Goal: Check status: Check status

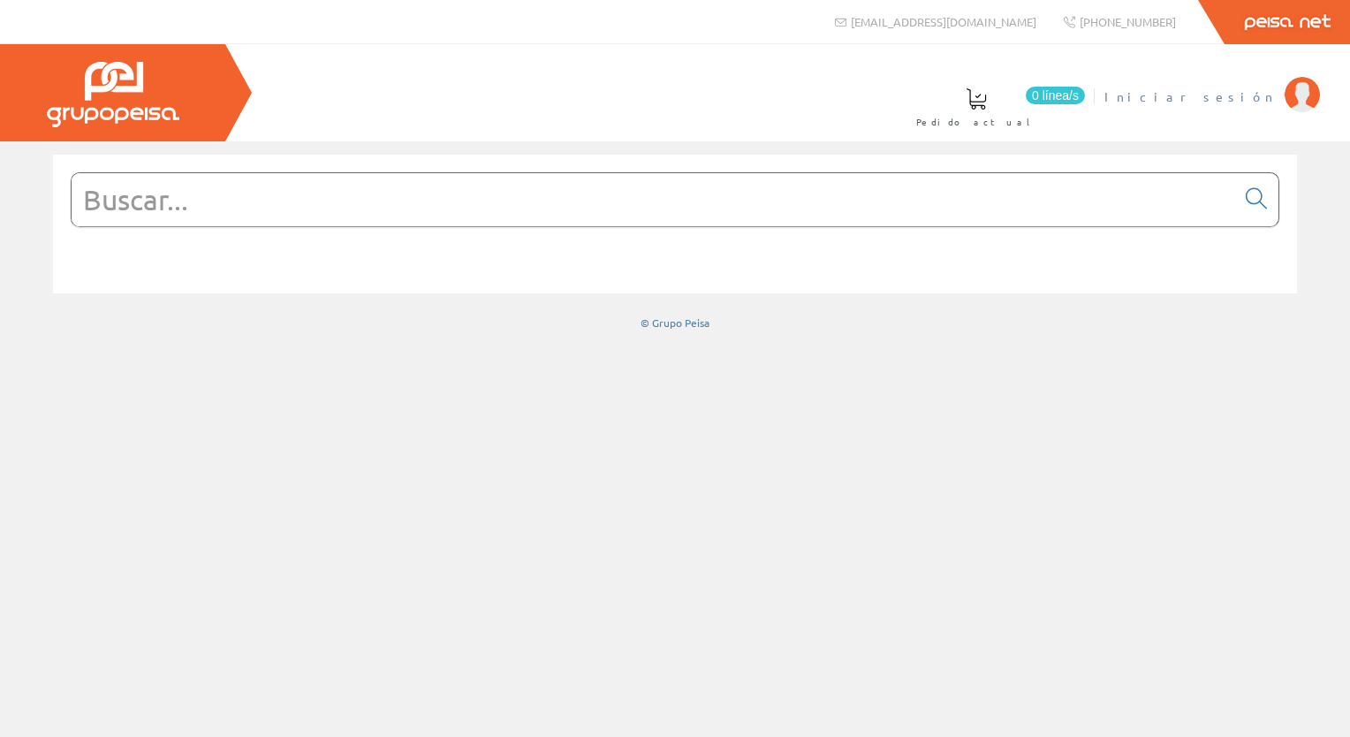
click at [1250, 97] on span "Iniciar sesión" at bounding box center [1190, 96] width 171 height 18
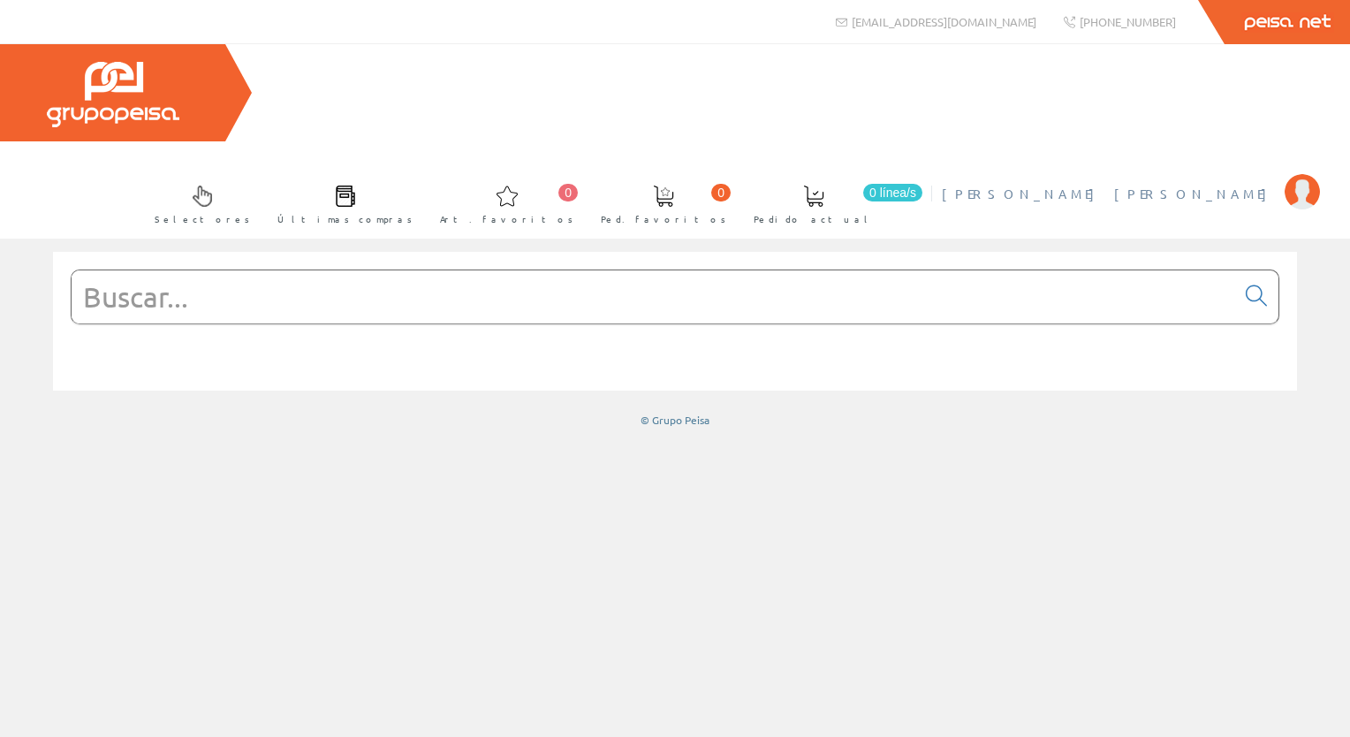
click at [1146, 185] on span "[PERSON_NAME] [PERSON_NAME]" at bounding box center [1109, 194] width 334 height 18
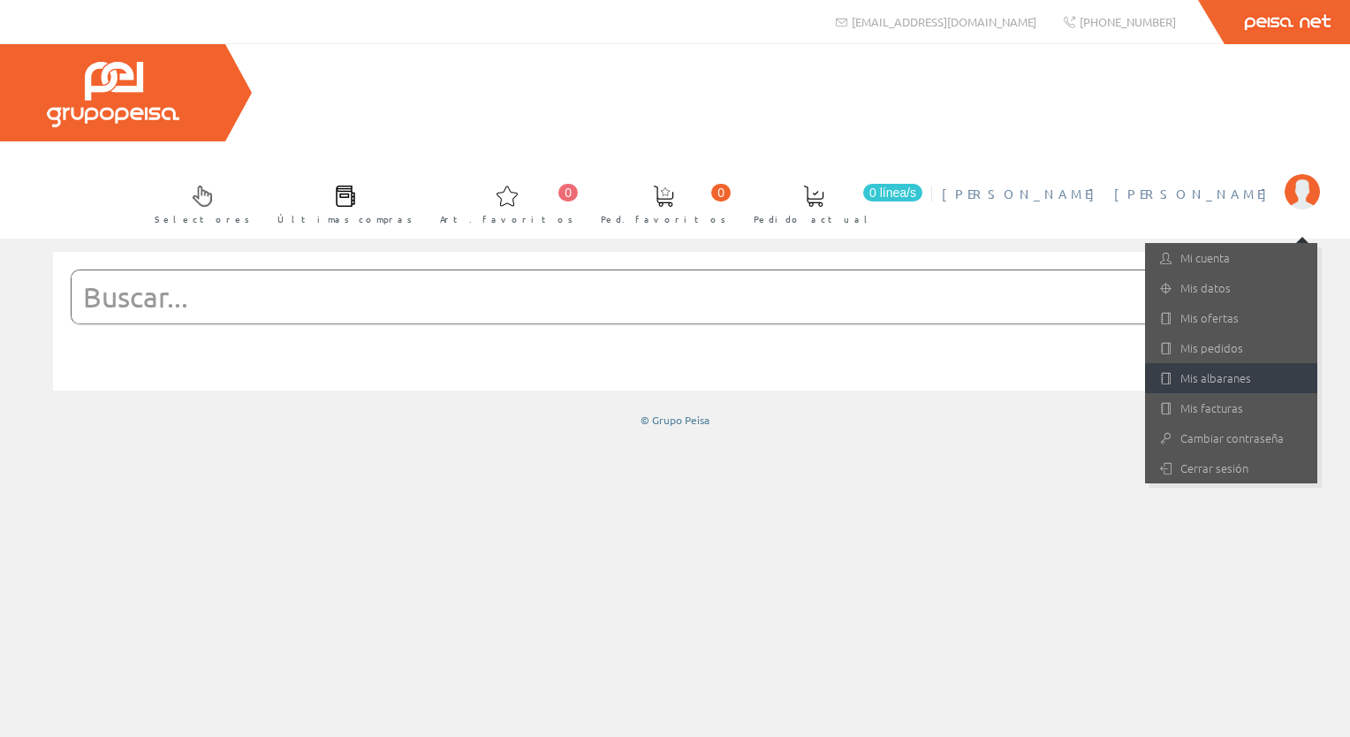
click at [1229, 363] on link "Mis albaranes" at bounding box center [1231, 378] width 172 height 30
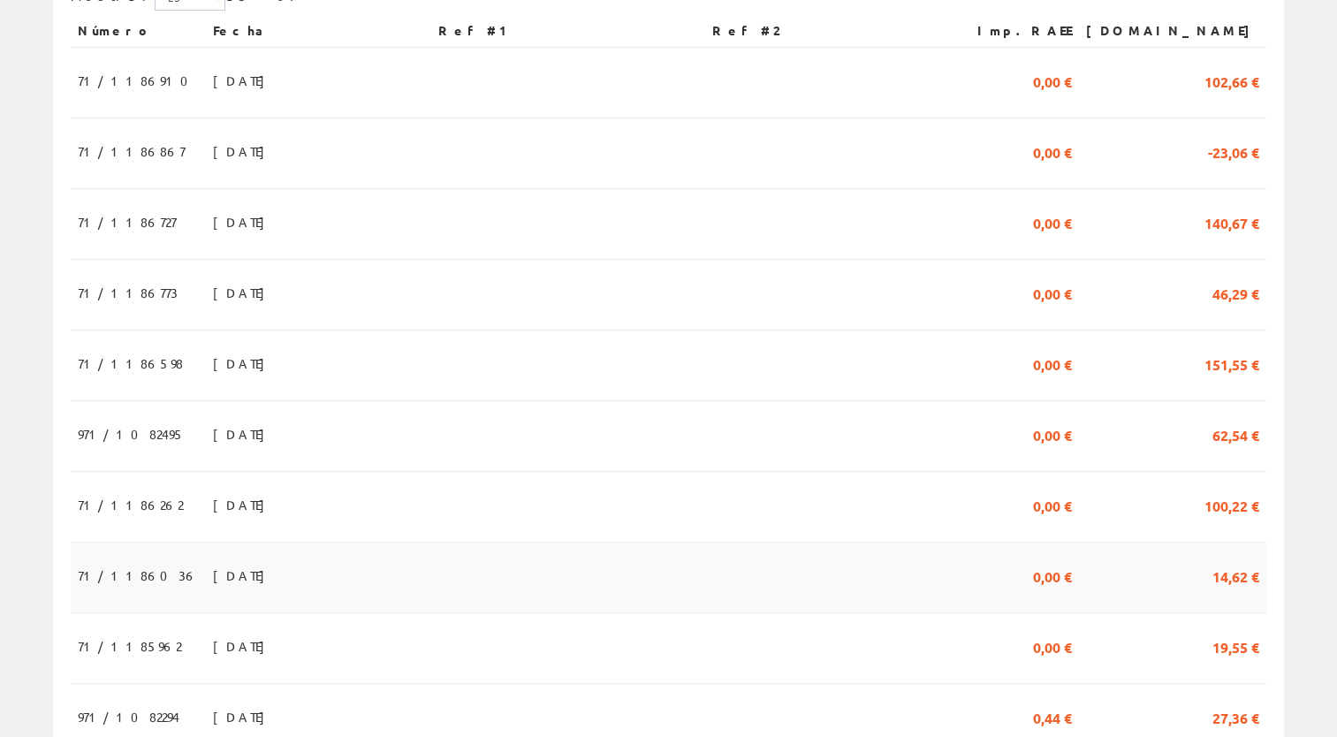
scroll to position [530, 0]
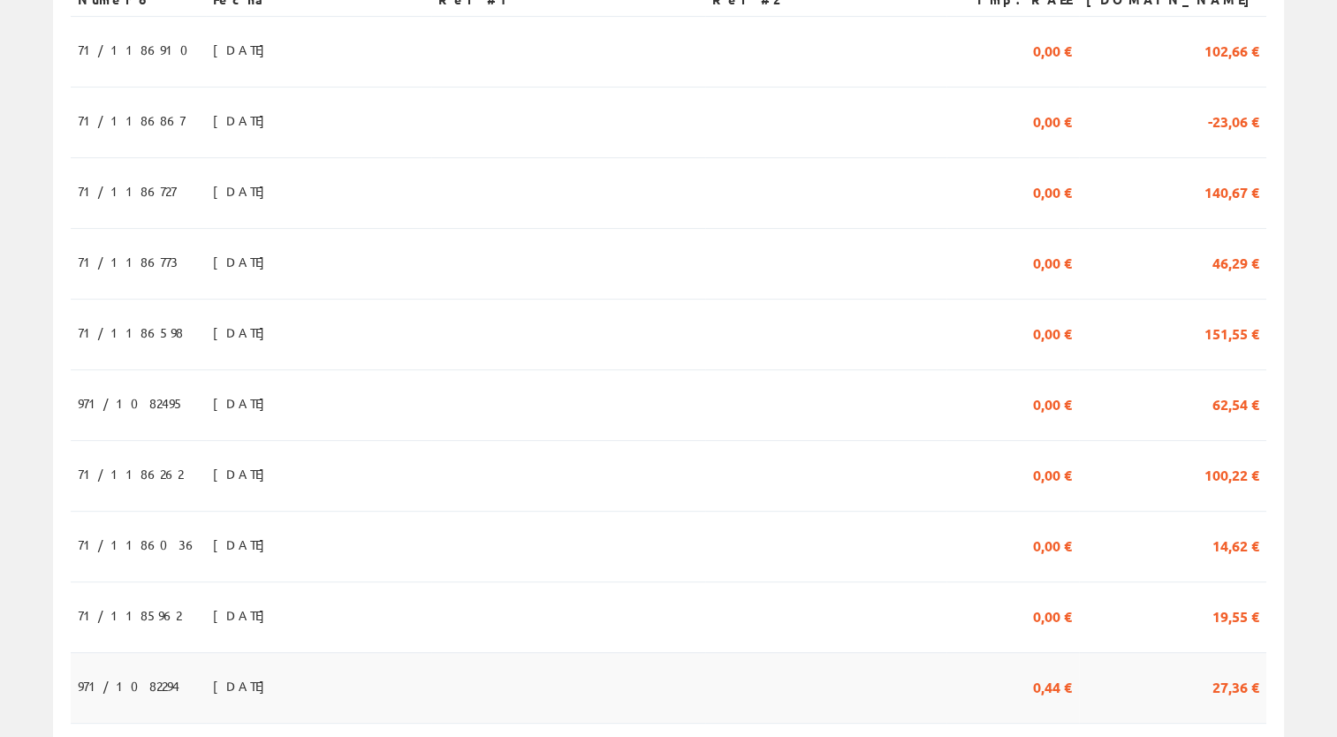
click at [295, 652] on td "21/07/2025" at bounding box center [318, 687] width 225 height 71
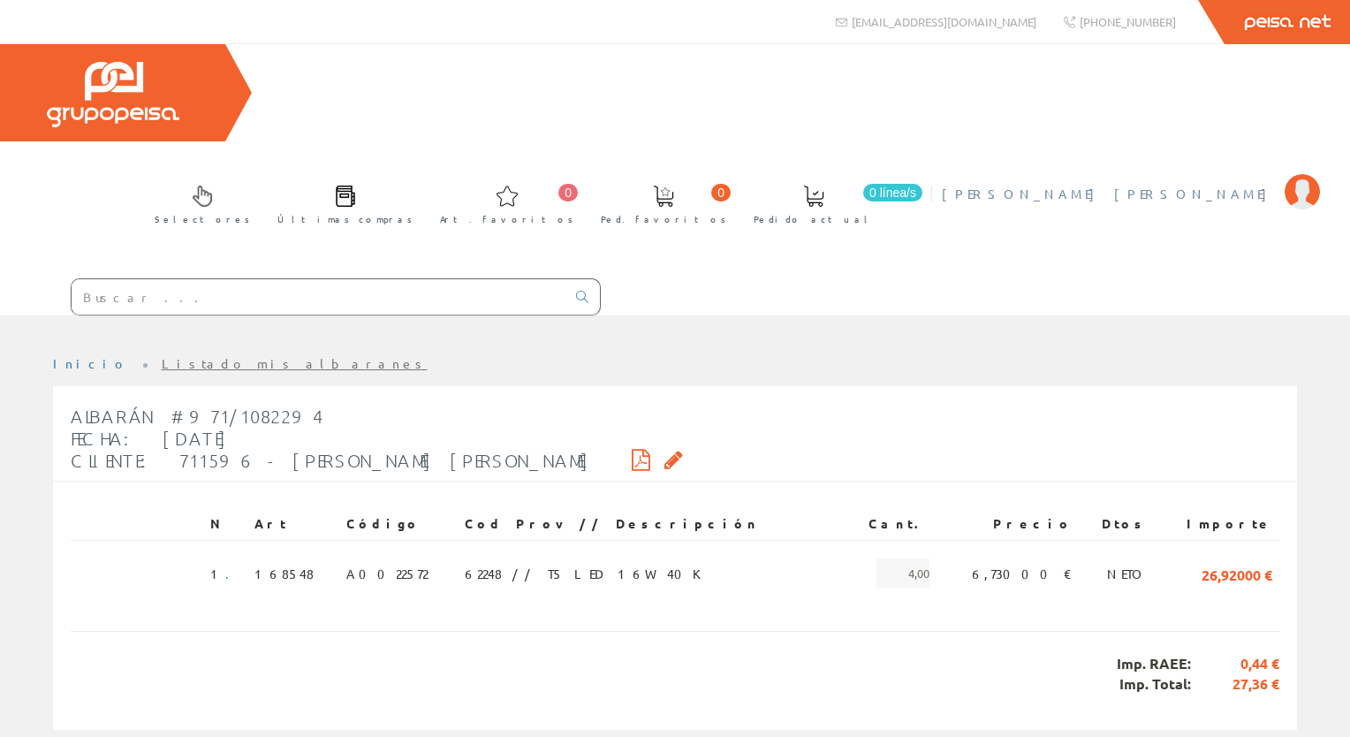
click at [1246, 185] on span "IRLES TREMIÑO, MANUEL ANTONIO" at bounding box center [1109, 194] width 334 height 18
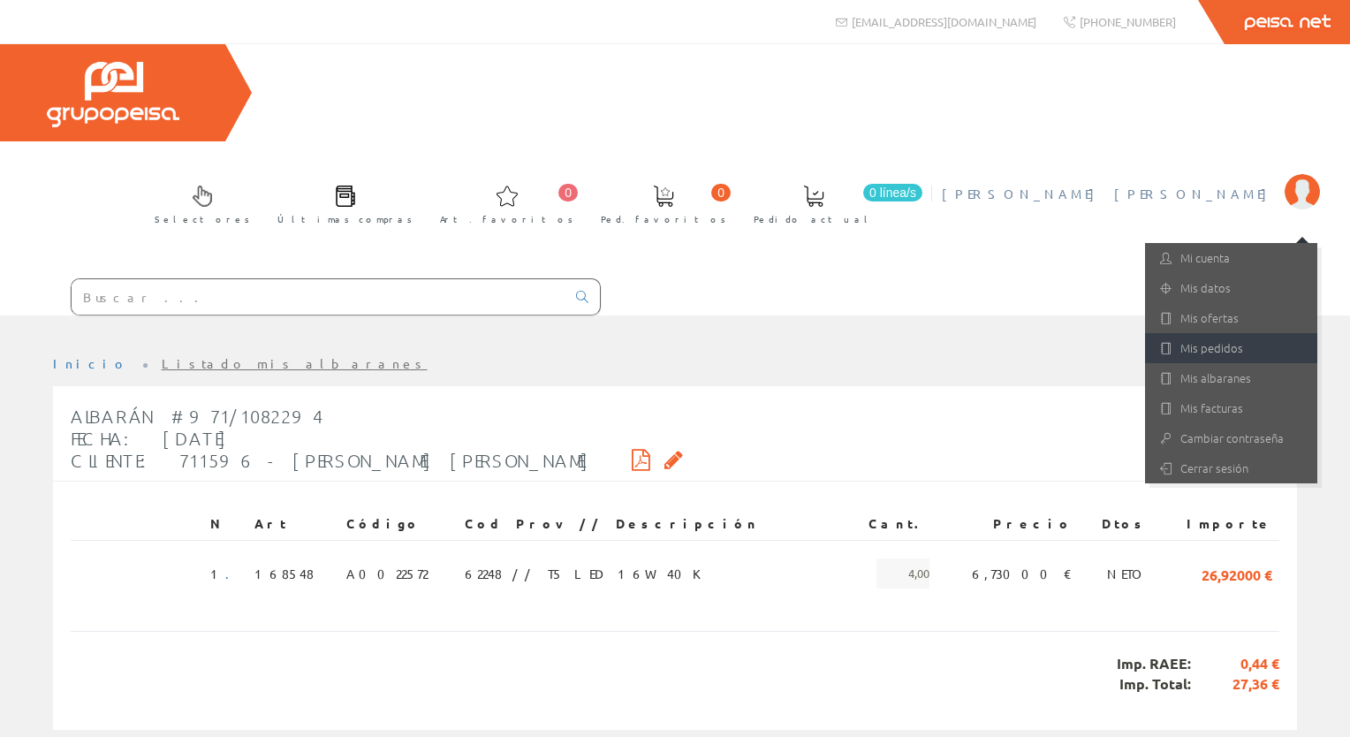
click at [1229, 333] on link "Mis pedidos" at bounding box center [1231, 348] width 172 height 30
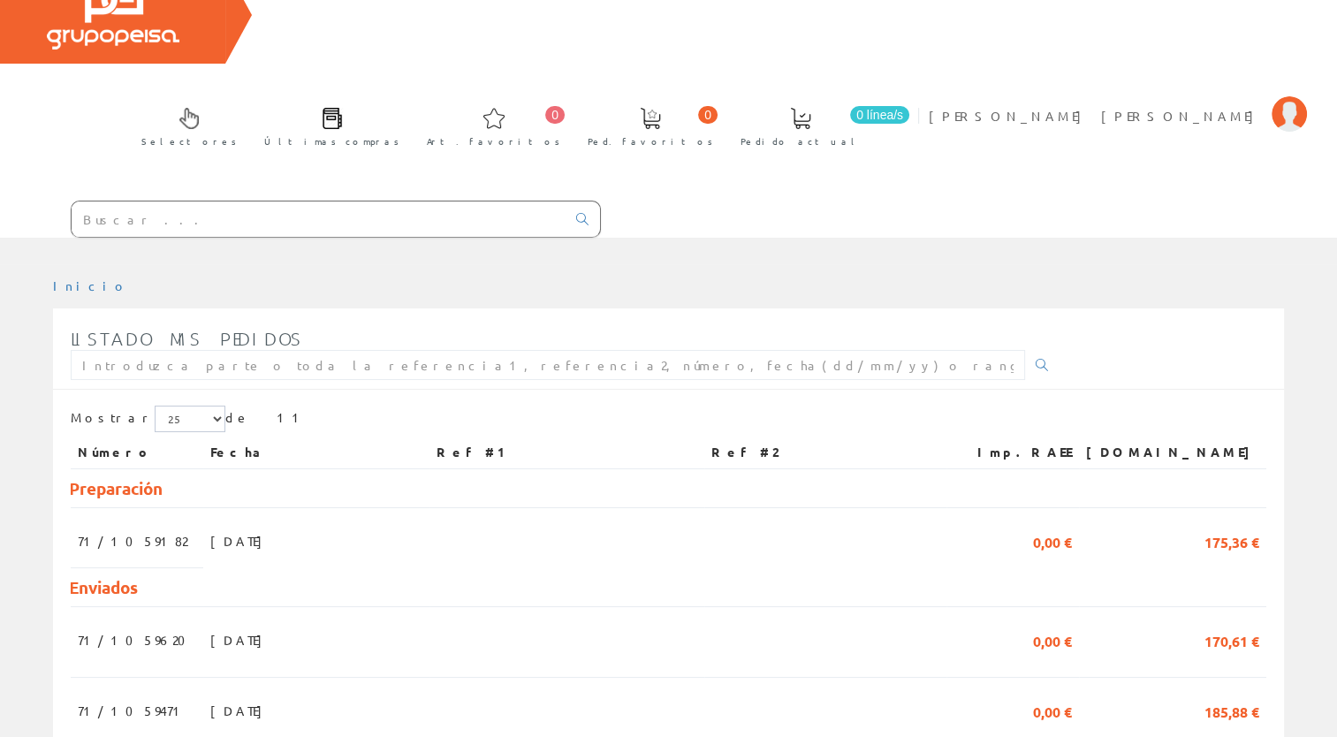
scroll to position [88, 0]
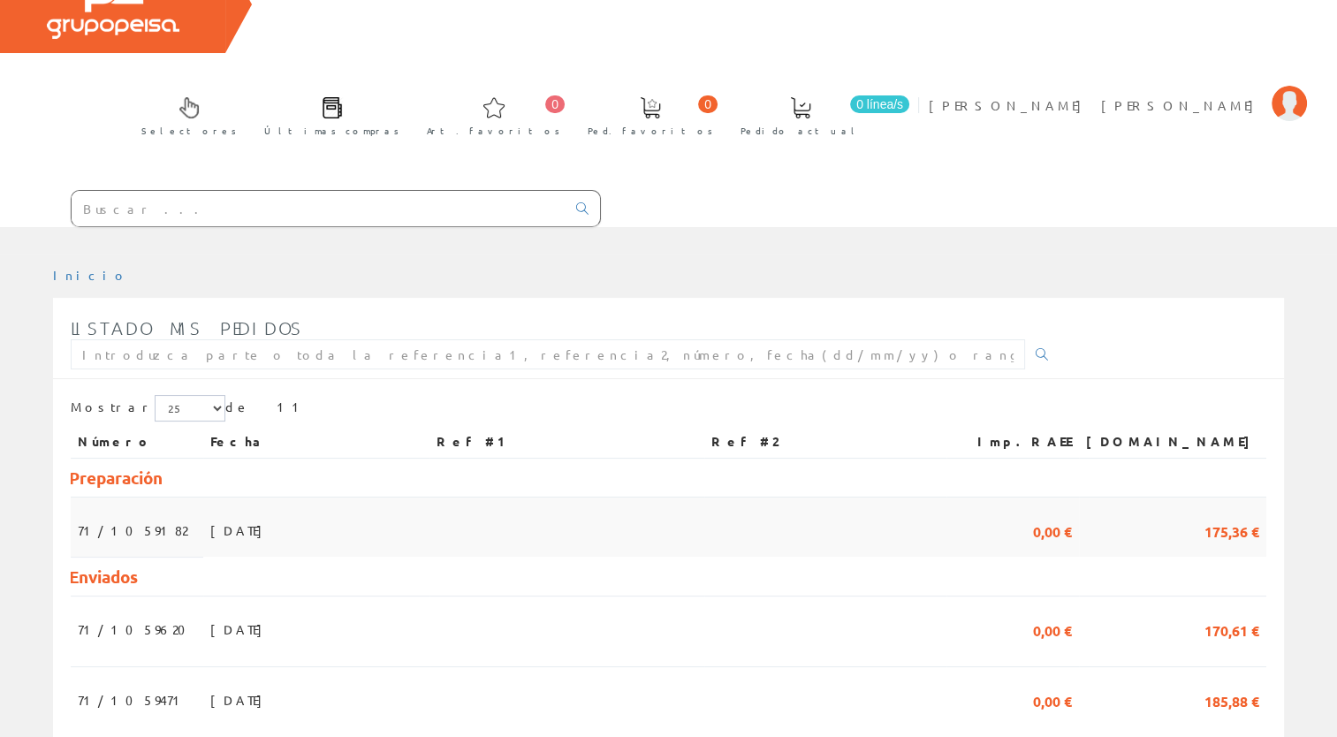
click at [219, 515] on span "16/07/2025" at bounding box center [240, 530] width 61 height 30
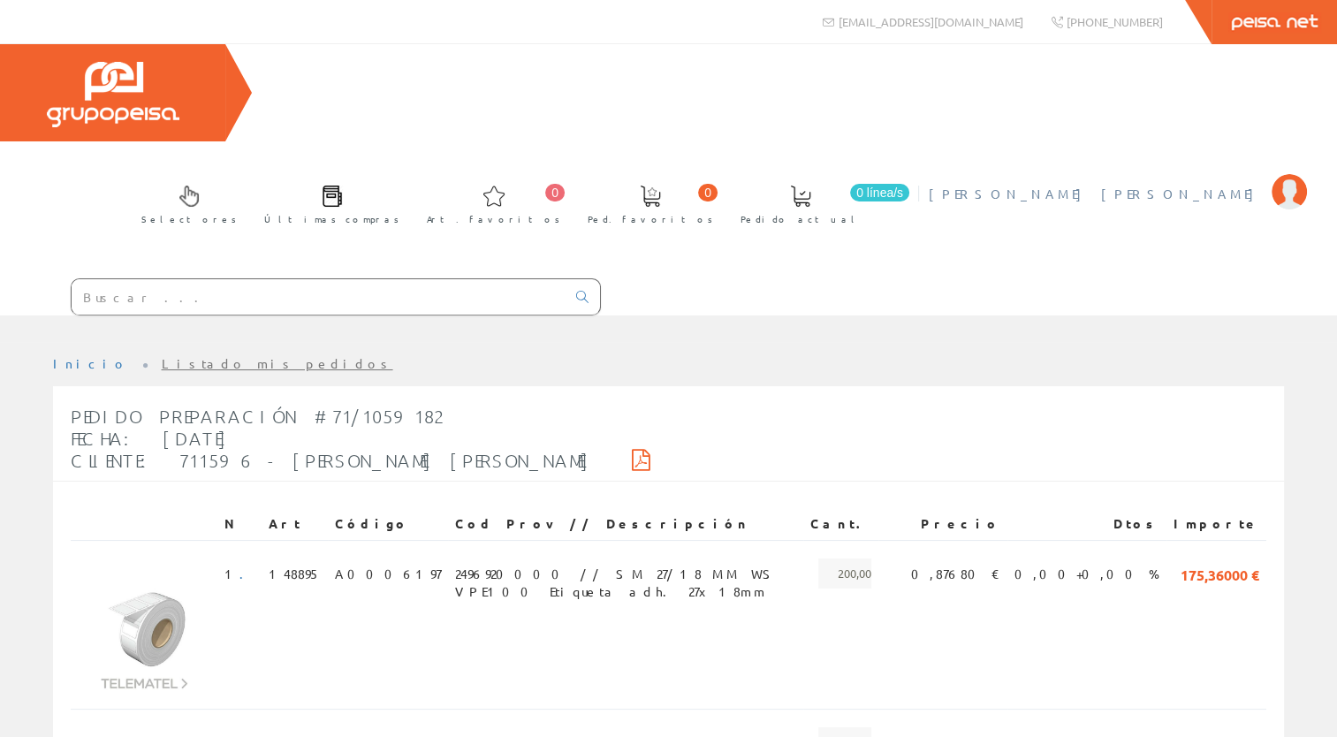
click at [1145, 185] on span "[PERSON_NAME] [PERSON_NAME]" at bounding box center [1096, 194] width 334 height 18
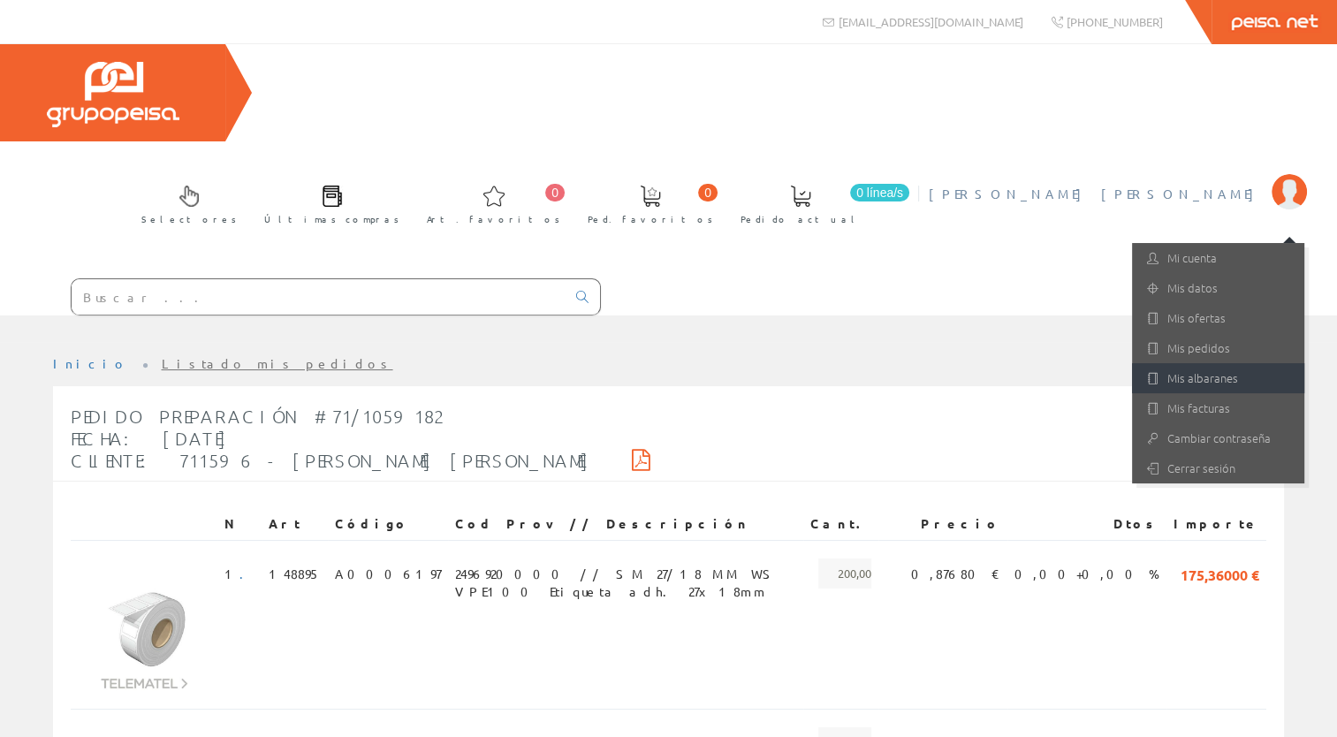
click at [1179, 363] on link "Mis albaranes" at bounding box center [1218, 378] width 172 height 30
